Goal: Navigation & Orientation: Find specific page/section

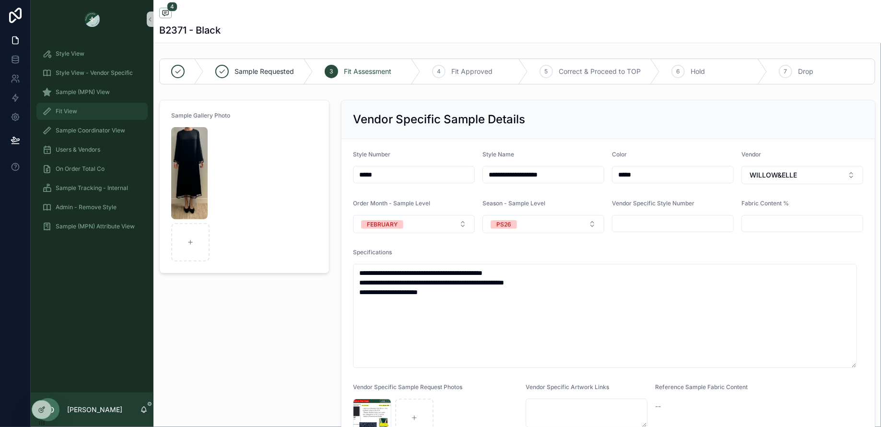
scroll to position [36, 0]
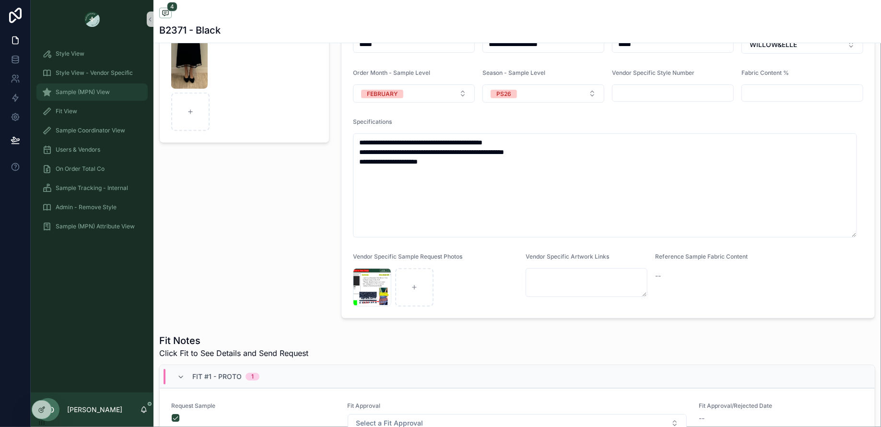
click at [90, 98] on div "Sample (MPN) View" at bounding box center [92, 91] width 100 height 15
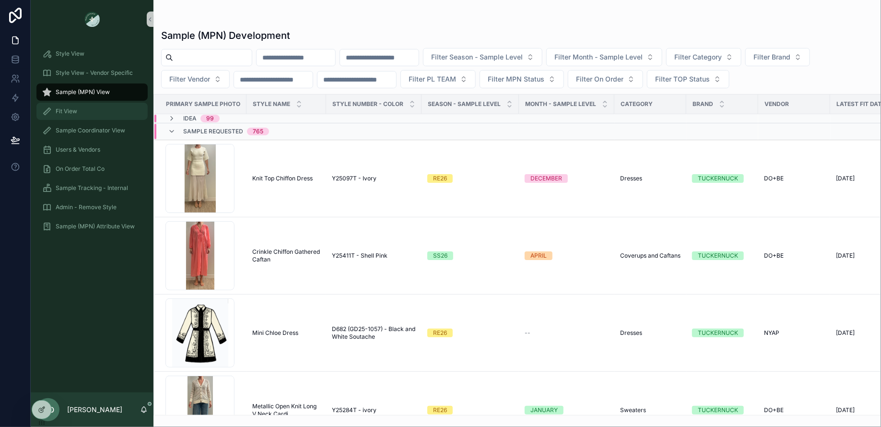
click at [98, 105] on div "Fit View" at bounding box center [92, 111] width 100 height 15
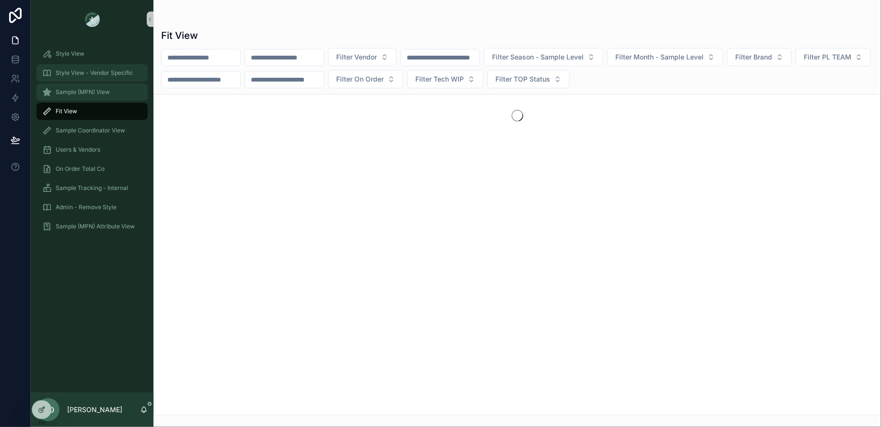
click at [96, 100] on link "Sample (MPN) View" at bounding box center [91, 91] width 111 height 17
click at [99, 59] on div "Style View" at bounding box center [92, 53] width 100 height 15
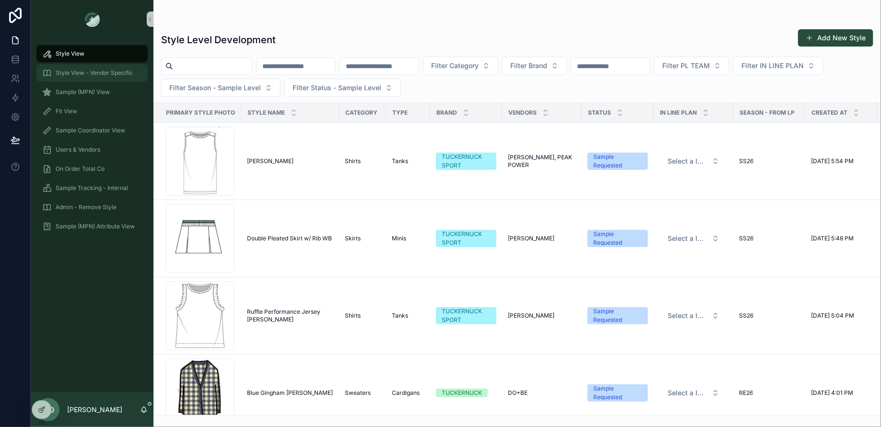
click at [94, 72] on span "Style View - Vendor Specific" at bounding box center [94, 73] width 77 height 8
